Goal: Information Seeking & Learning: Learn about a topic

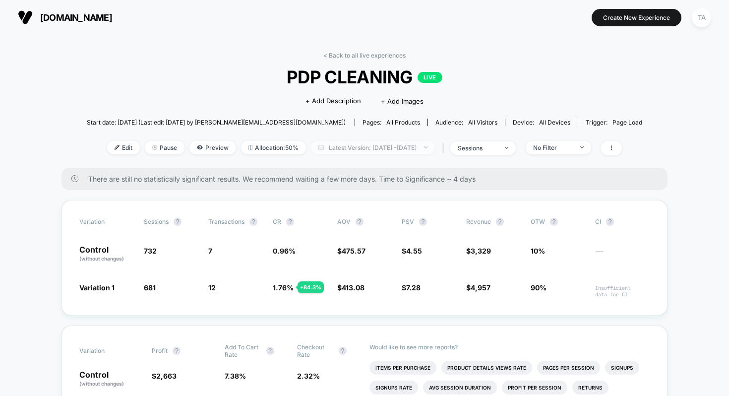
click at [398, 149] on span "Latest Version: [DATE] - [DATE]" at bounding box center [373, 147] width 124 height 13
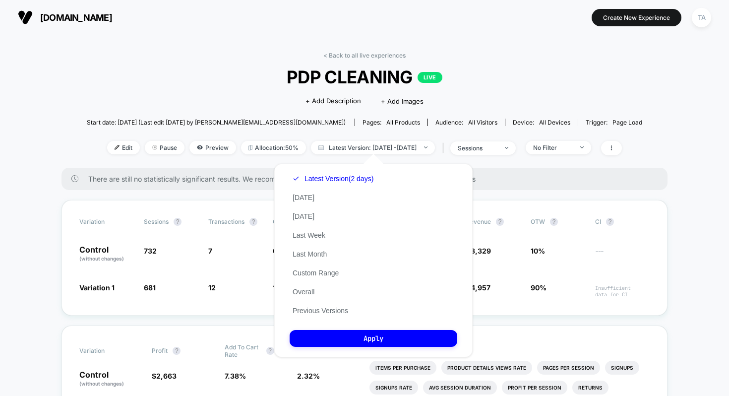
click at [512, 186] on div "There are still no statistically significant results. We recommend waiting a fe…" at bounding box center [364, 179] width 606 height 22
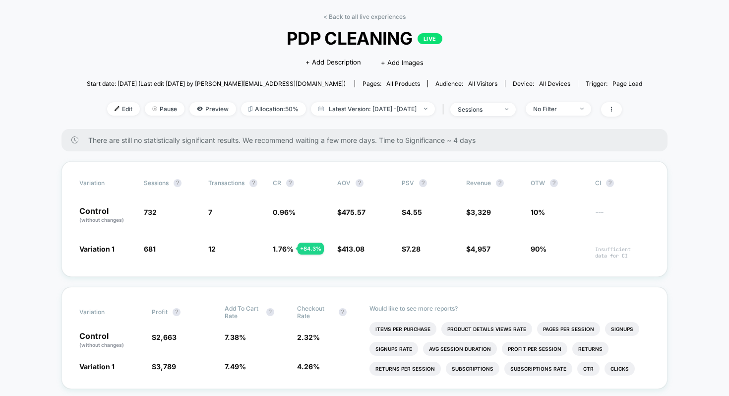
scroll to position [43, 0]
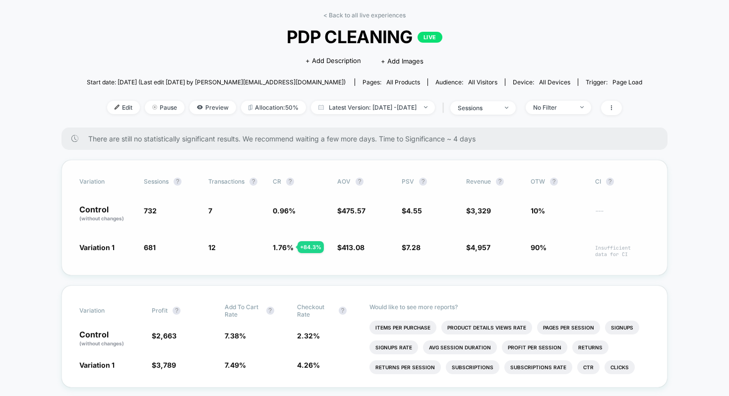
scroll to position [43, 0]
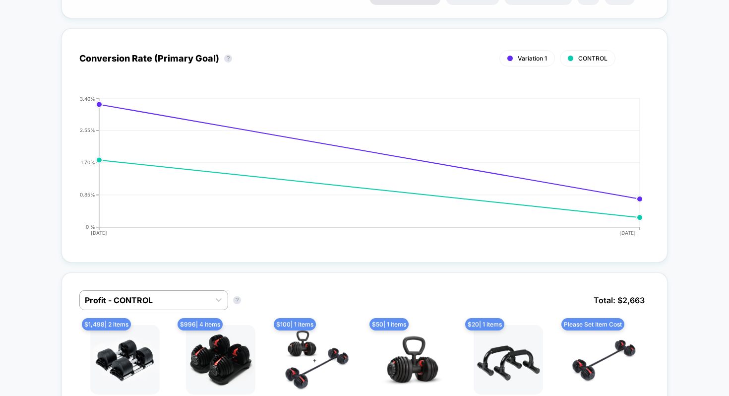
scroll to position [488, 0]
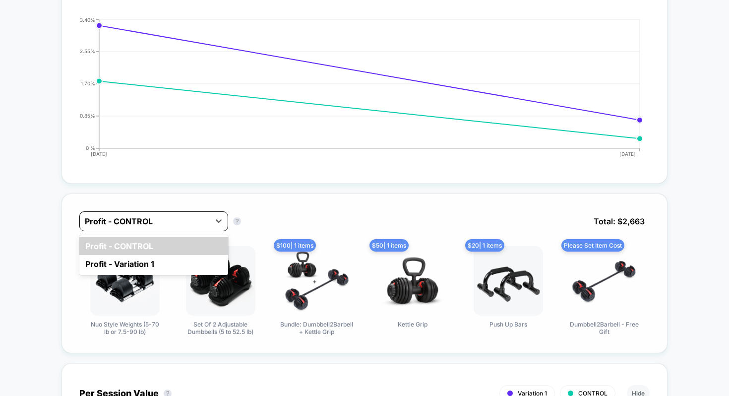
click at [181, 221] on div at bounding box center [145, 221] width 120 height 12
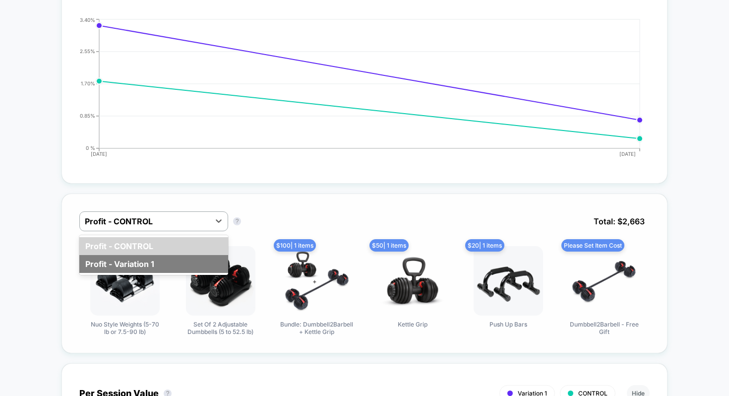
click at [161, 260] on div "Profit - Variation 1" at bounding box center [153, 264] width 149 height 18
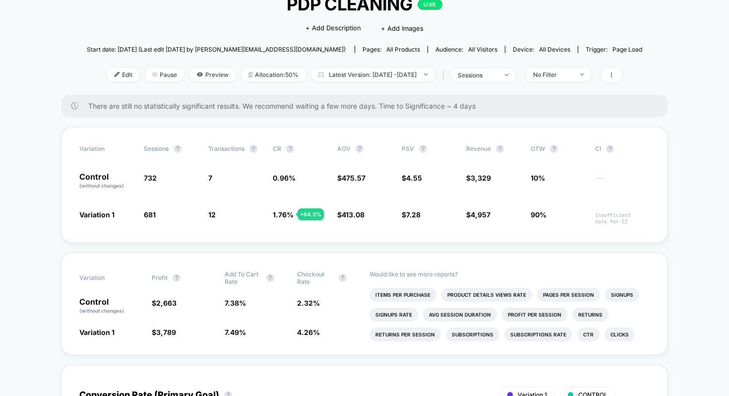
scroll to position [83, 0]
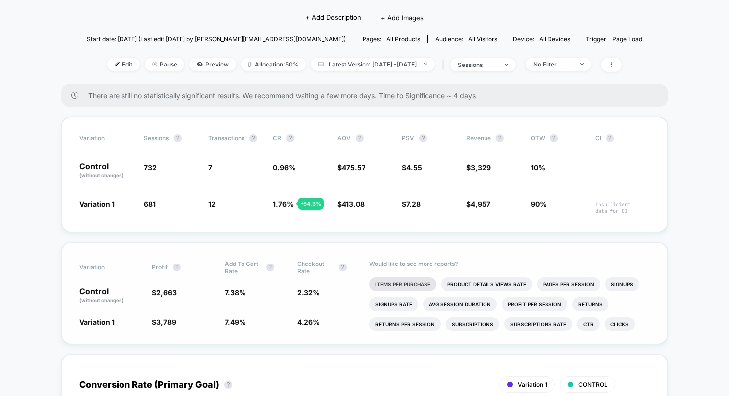
click at [406, 281] on li "Items Per Purchase" at bounding box center [402, 284] width 67 height 14
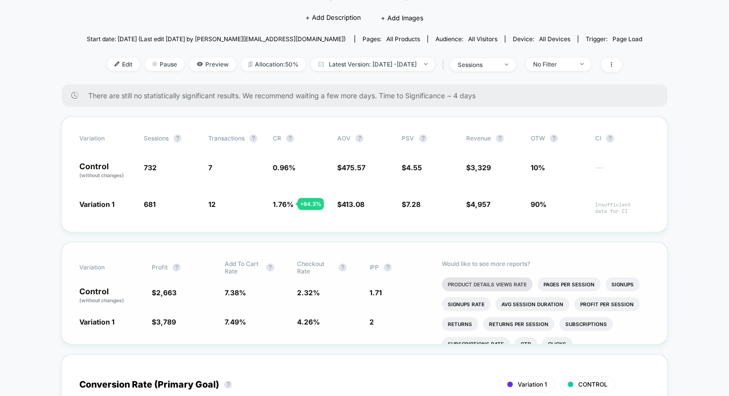
click at [483, 288] on li "Product Details Views Rate" at bounding box center [487, 284] width 91 height 14
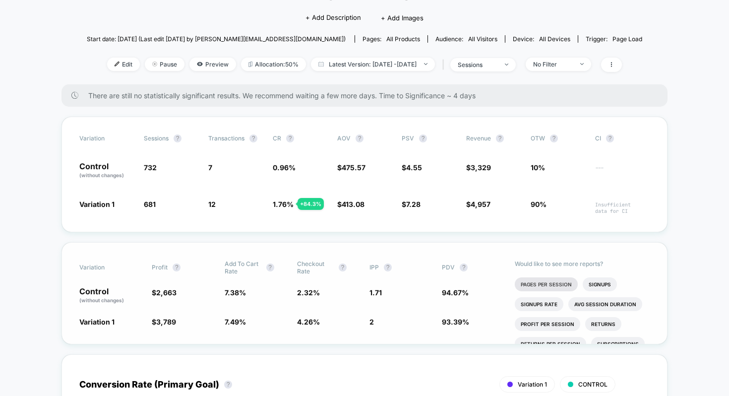
click at [539, 284] on li "Pages Per Session" at bounding box center [546, 284] width 63 height 14
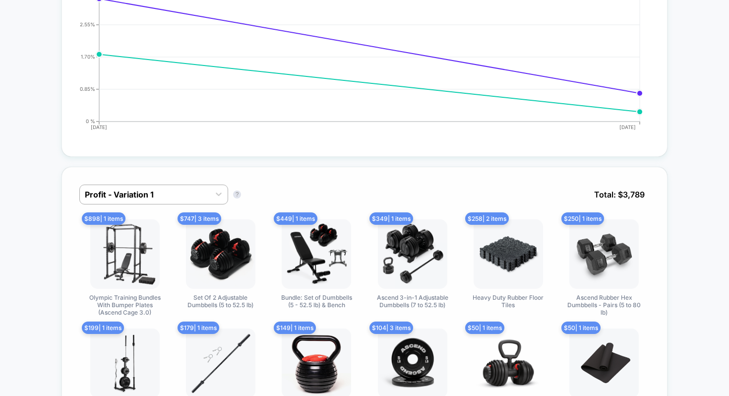
scroll to position [514, 0]
